Goal: Information Seeking & Learning: Learn about a topic

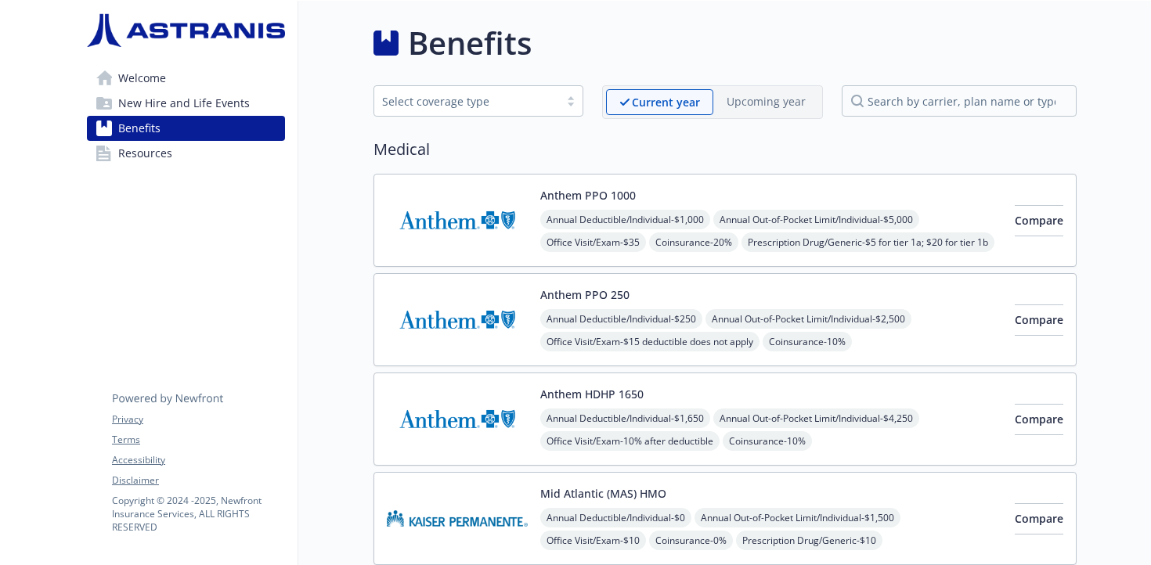
click at [498, 103] on div "Select coverage type" at bounding box center [466, 101] width 169 height 16
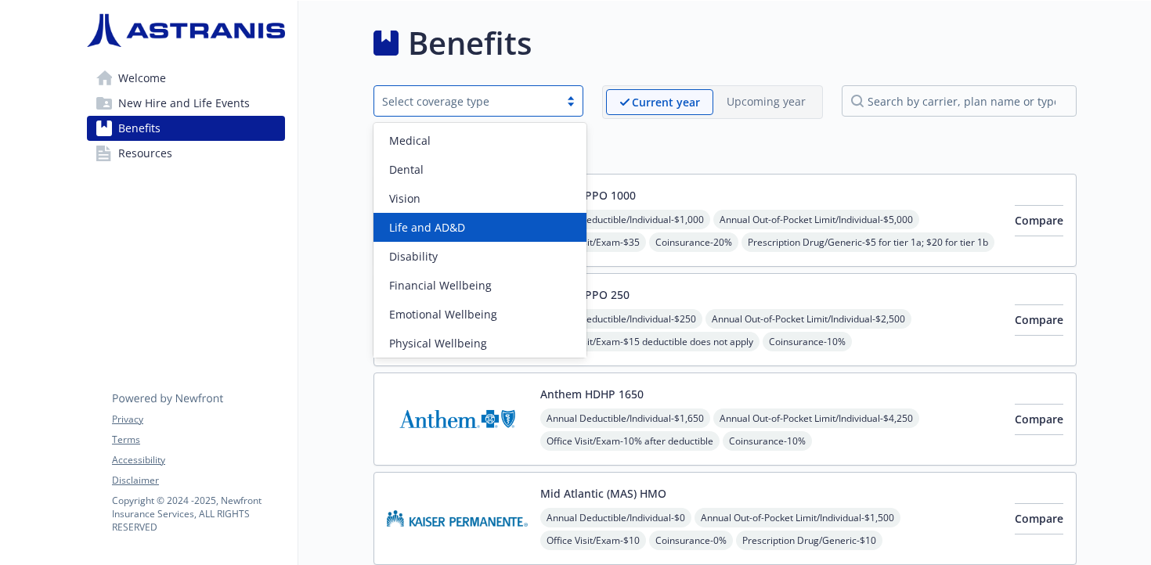
scroll to position [3, 0]
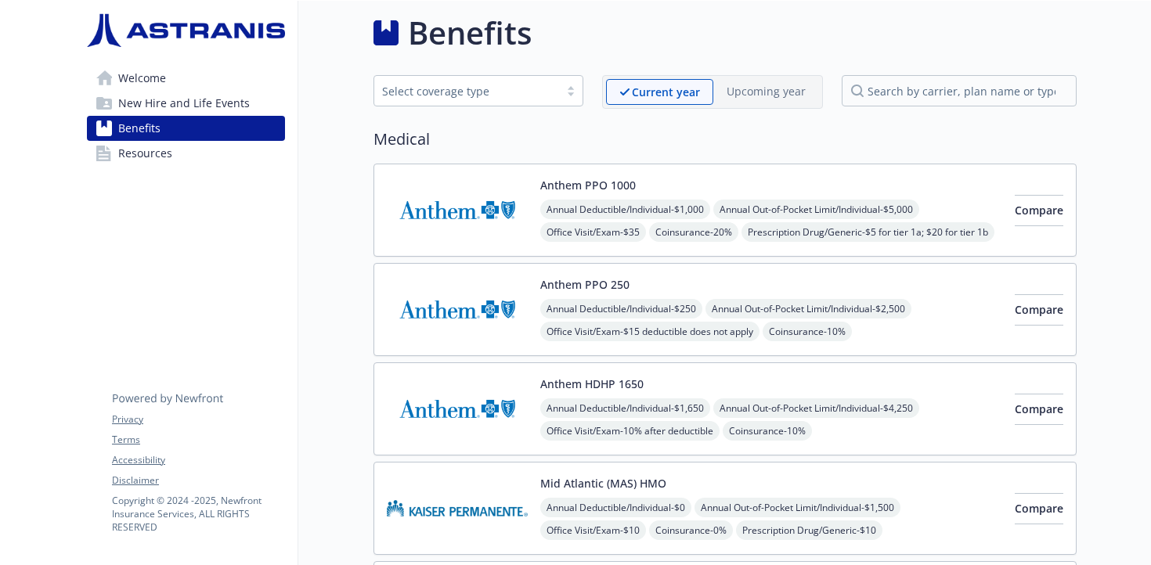
scroll to position [0, 0]
